Goal: Transaction & Acquisition: Book appointment/travel/reservation

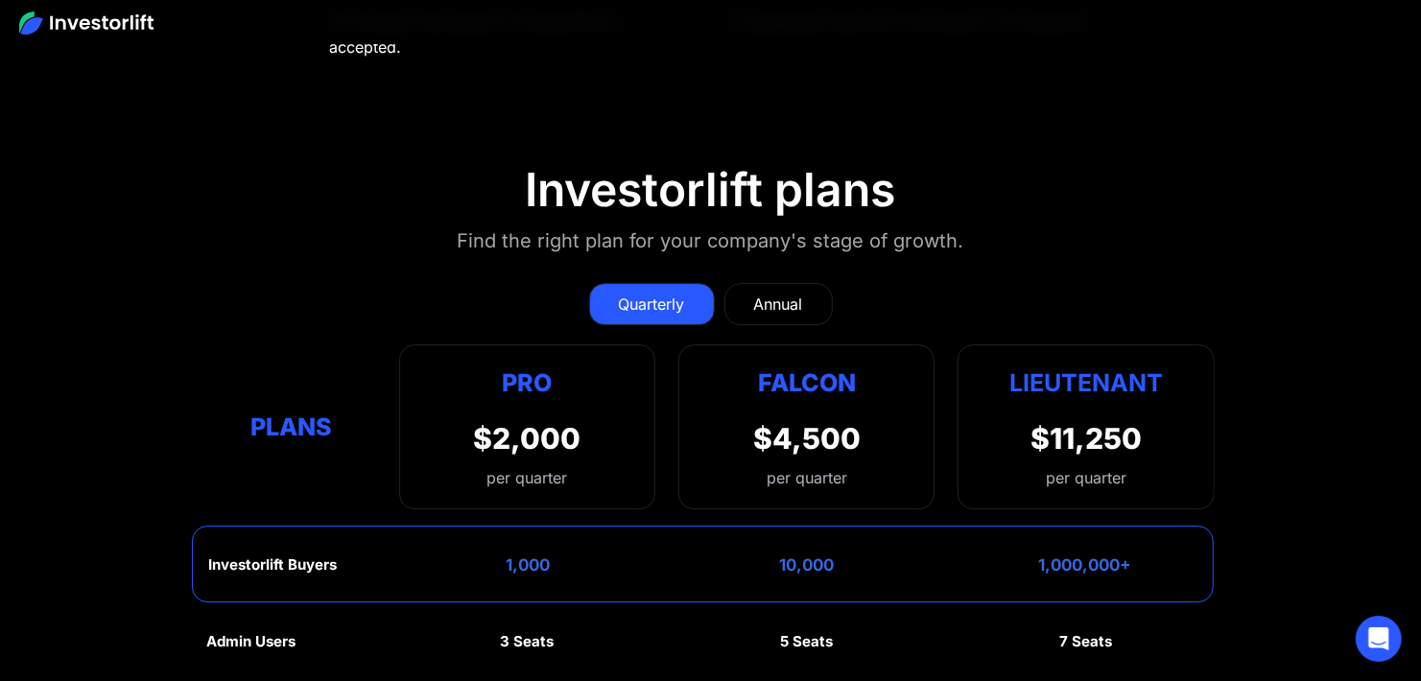
scroll to position [8363, 0]
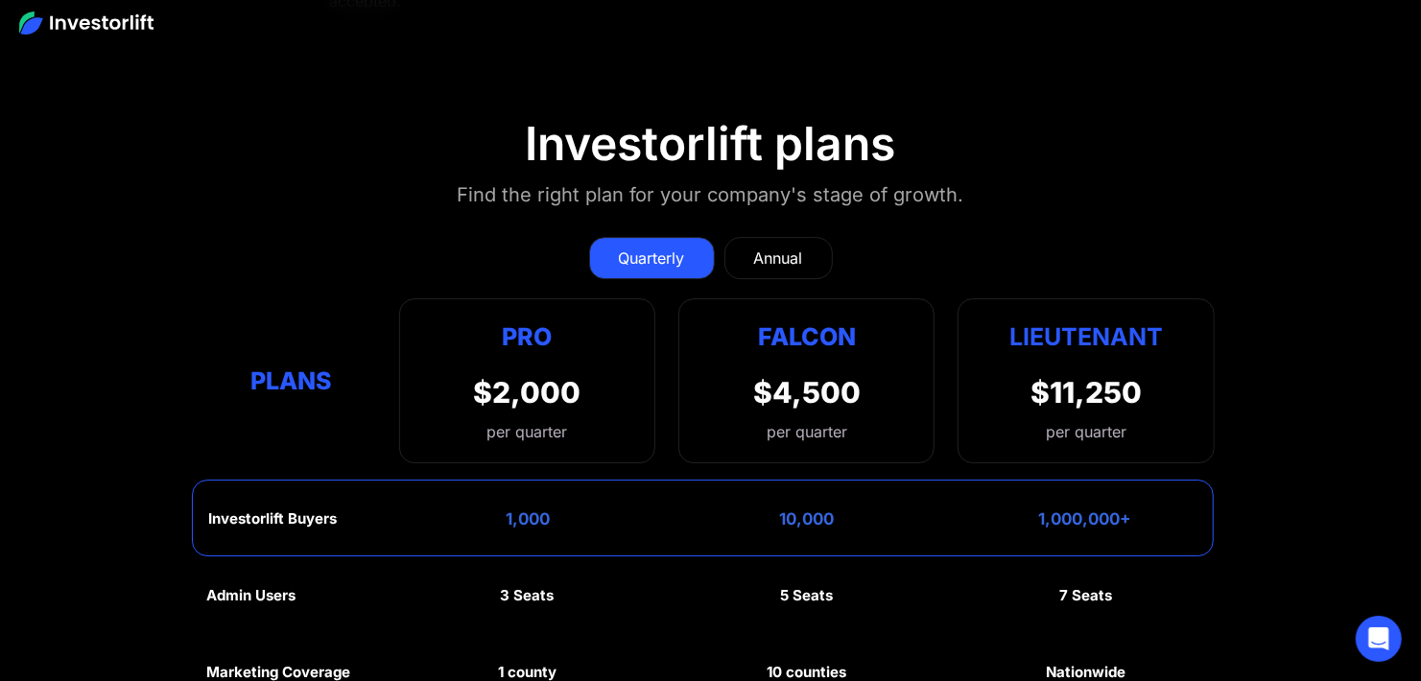
click at [787, 254] on div "Annual" at bounding box center [778, 258] width 49 height 23
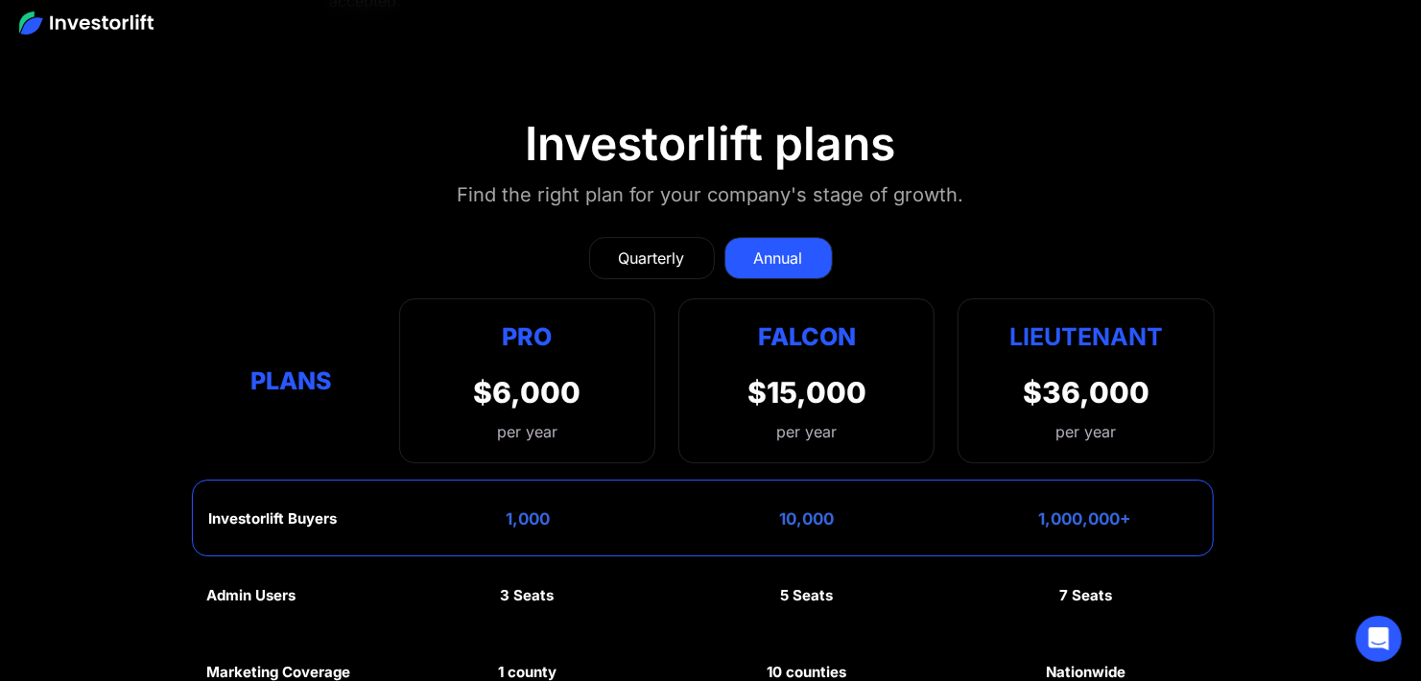
click at [644, 250] on div "Quarterly" at bounding box center [652, 258] width 66 height 23
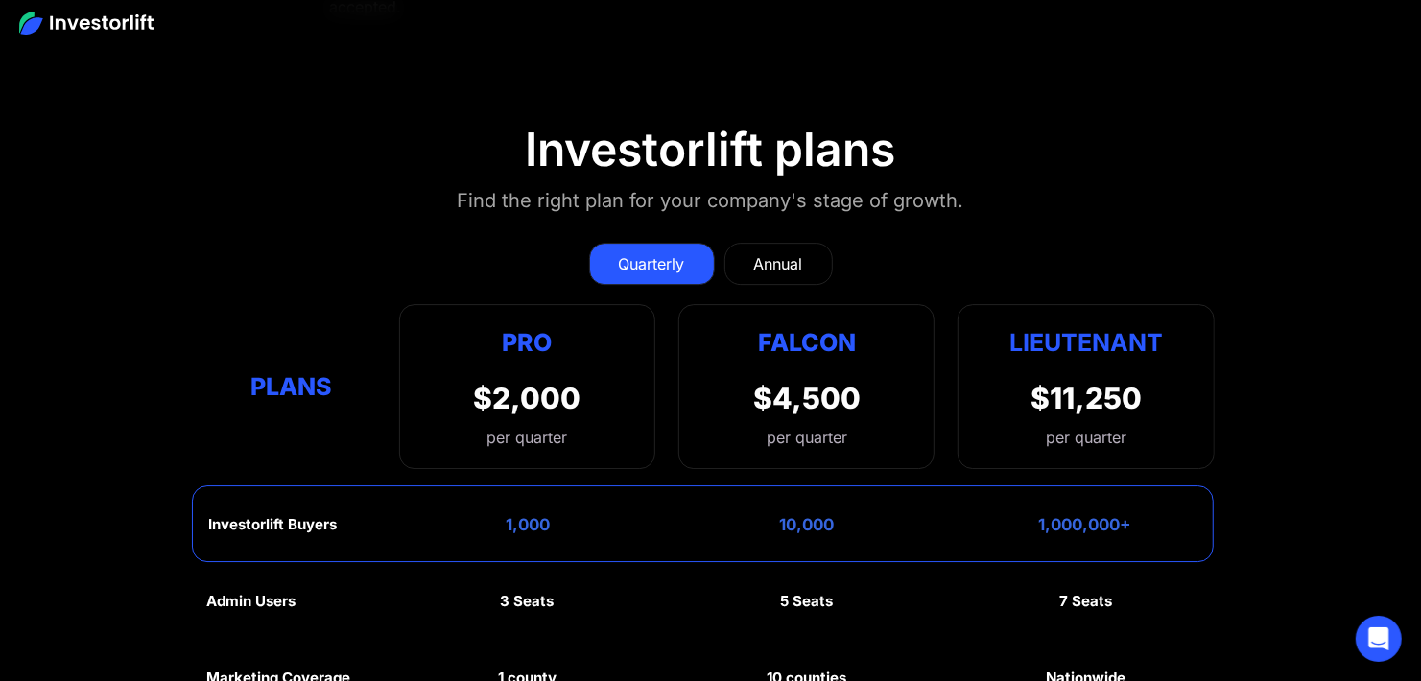
scroll to position [8307, 0]
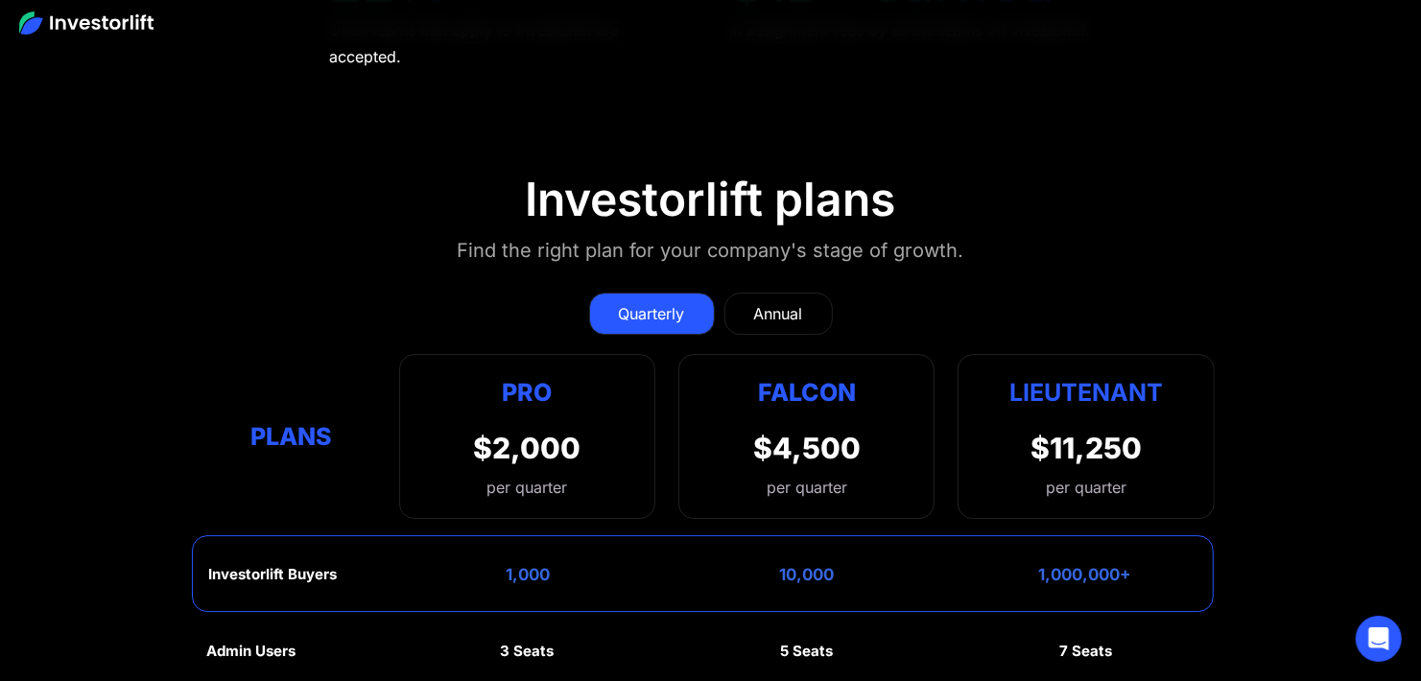
click at [783, 310] on div "Annual" at bounding box center [778, 313] width 49 height 23
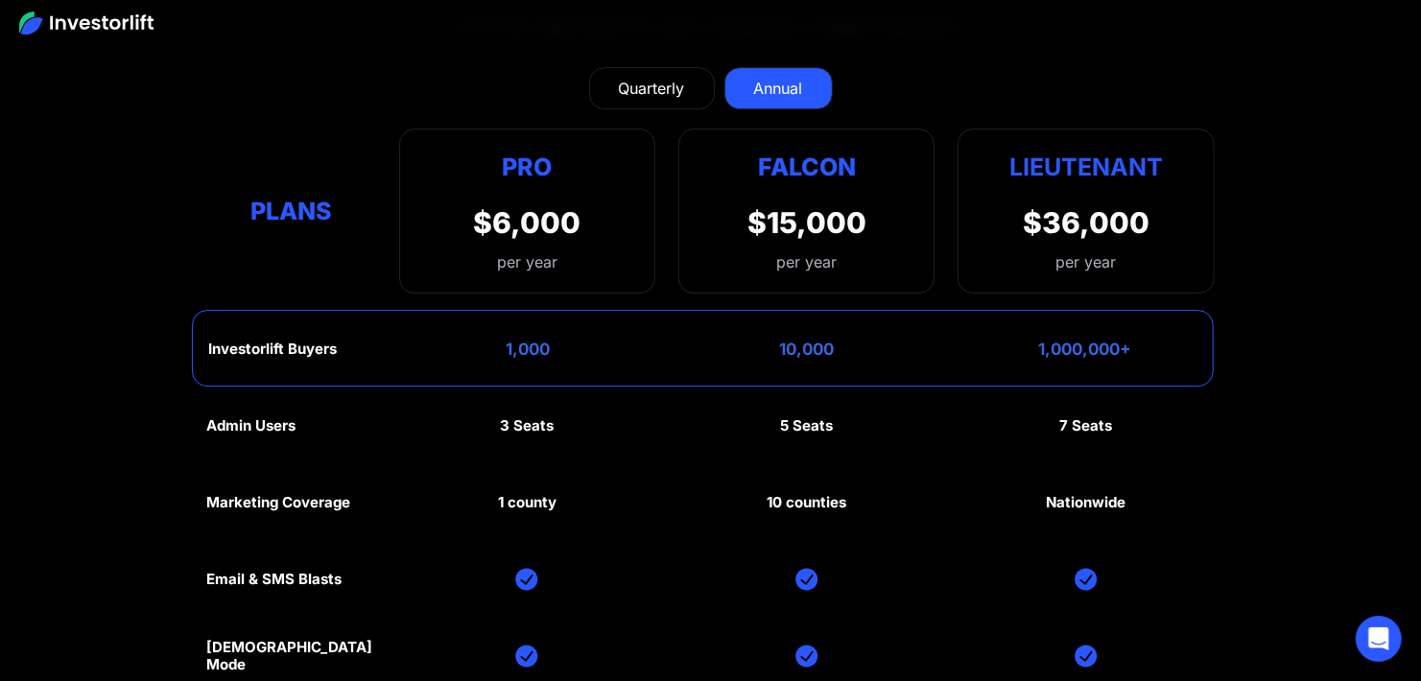
scroll to position [8499, 0]
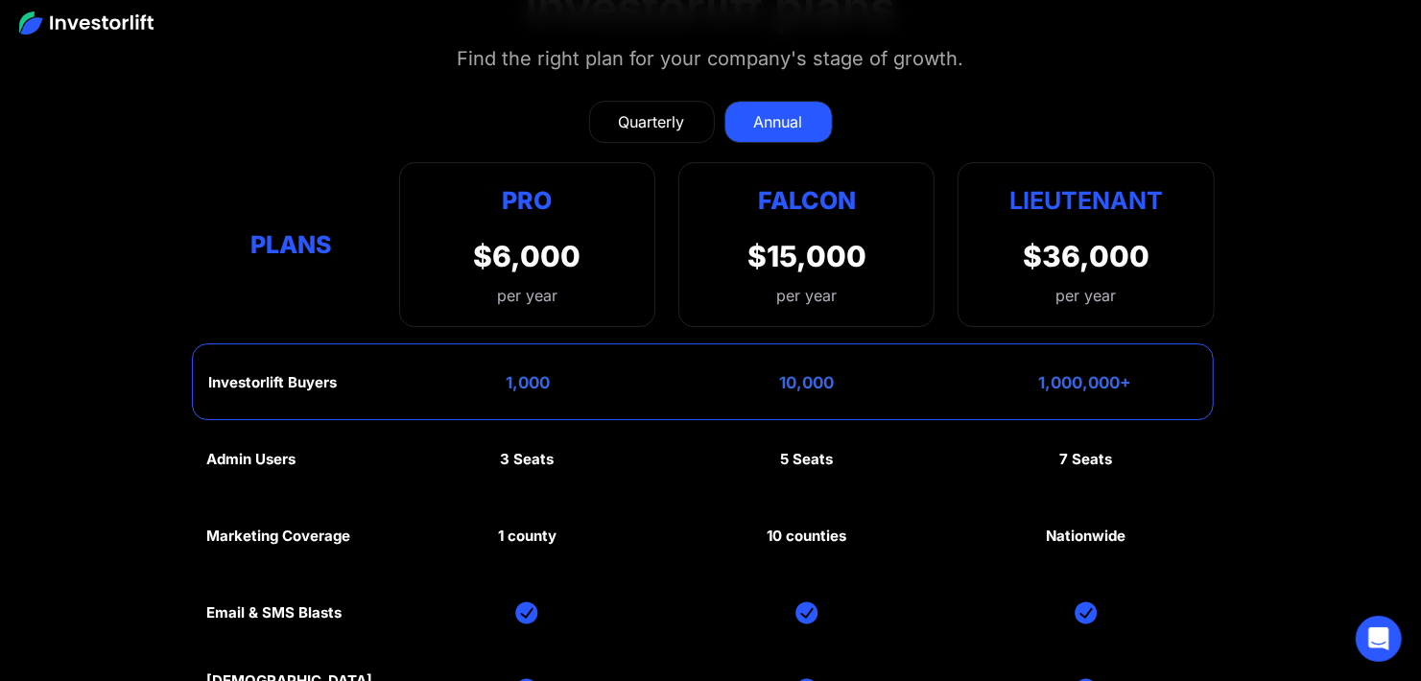
click at [671, 119] on div "Quarterly" at bounding box center [652, 121] width 66 height 23
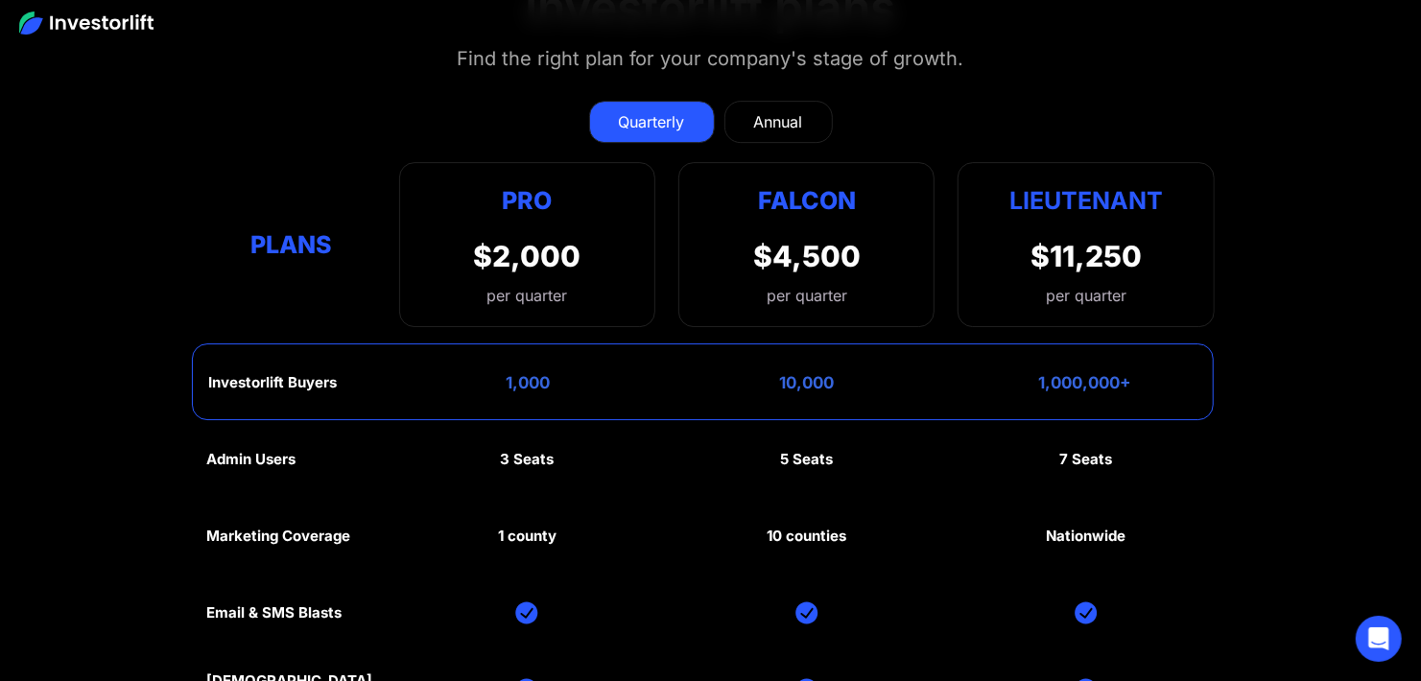
click at [162, 149] on section "Investorlift plans Find the right plan for your company's stage of growth. Quar…" at bounding box center [710, 494] width 1421 height 1121
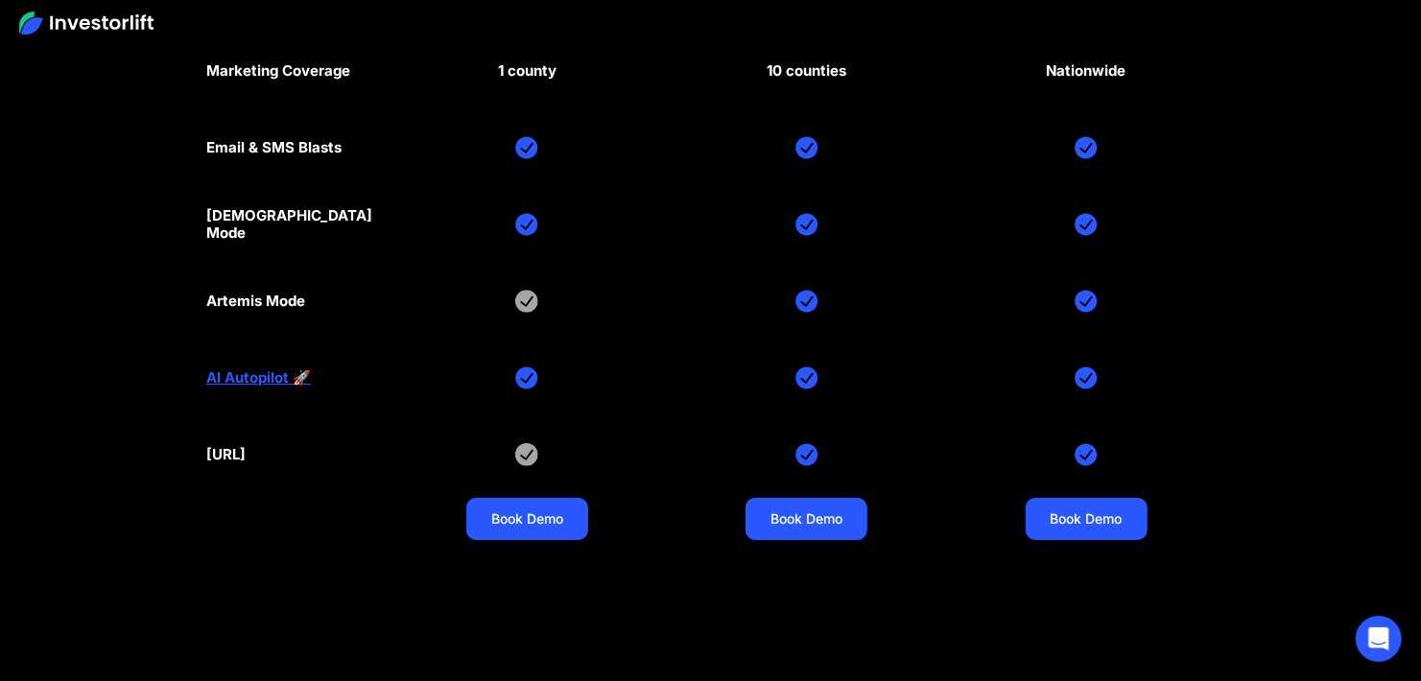
scroll to position [8979, 0]
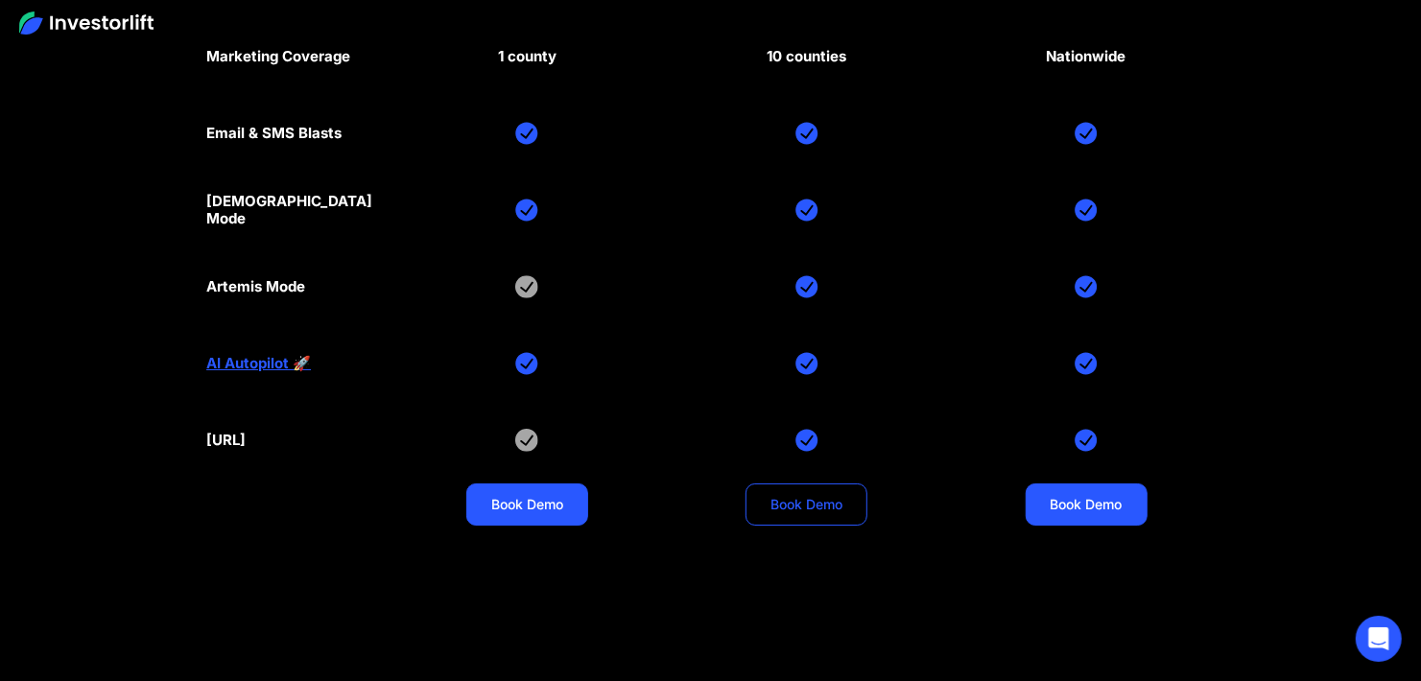
click at [810, 504] on link "Book Demo" at bounding box center [807, 505] width 122 height 42
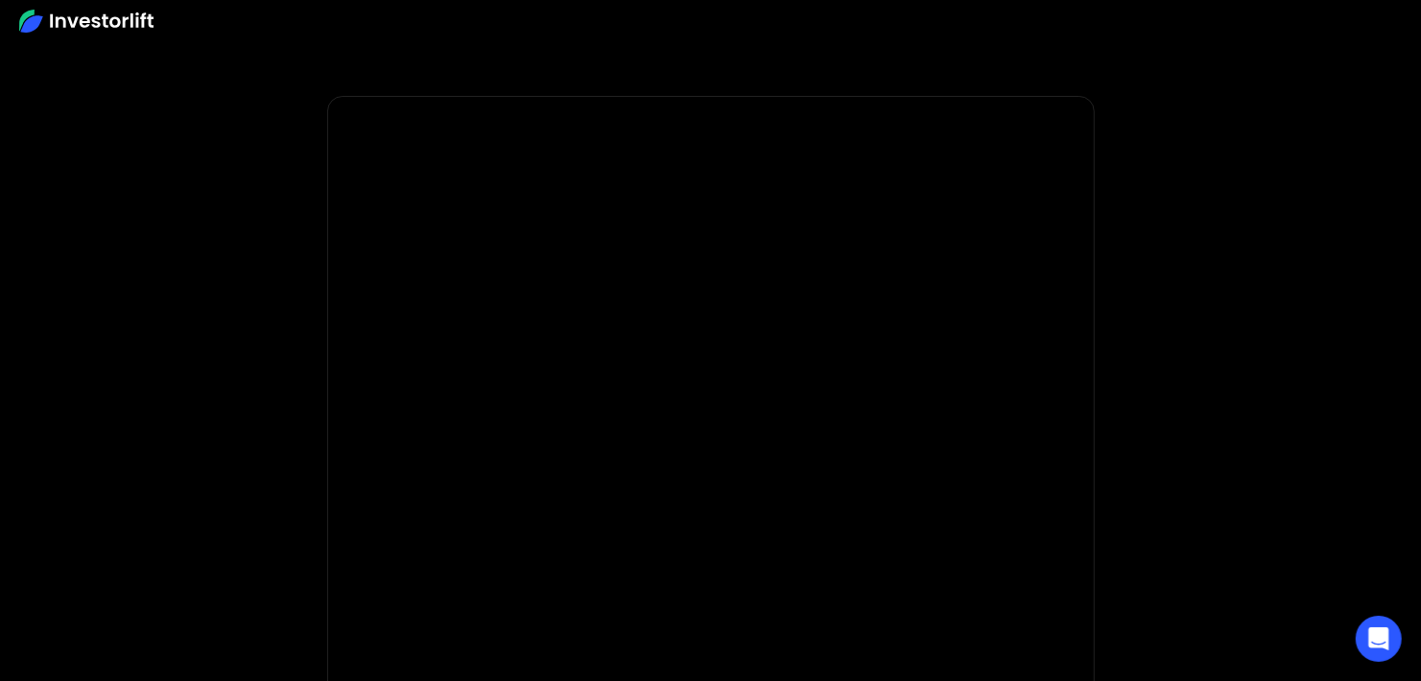
click at [132, 320] on body "* Important: Investorlift requires a minimum investment of $2,000 to join. * * …" at bounding box center [710, 574] width 1421 height 1149
